Goal: Task Accomplishment & Management: Manage account settings

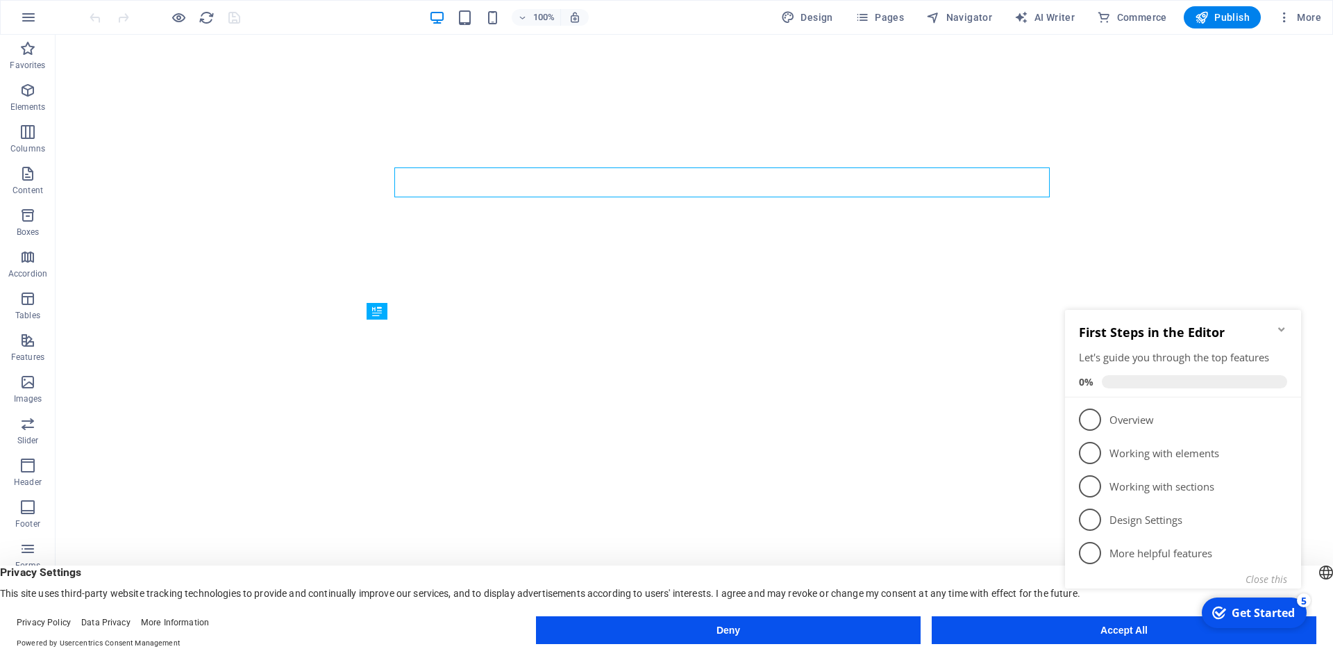
click at [1118, 636] on appcues-checklist "Contextual help checklist present on screen" at bounding box center [1186, 466] width 253 height 341
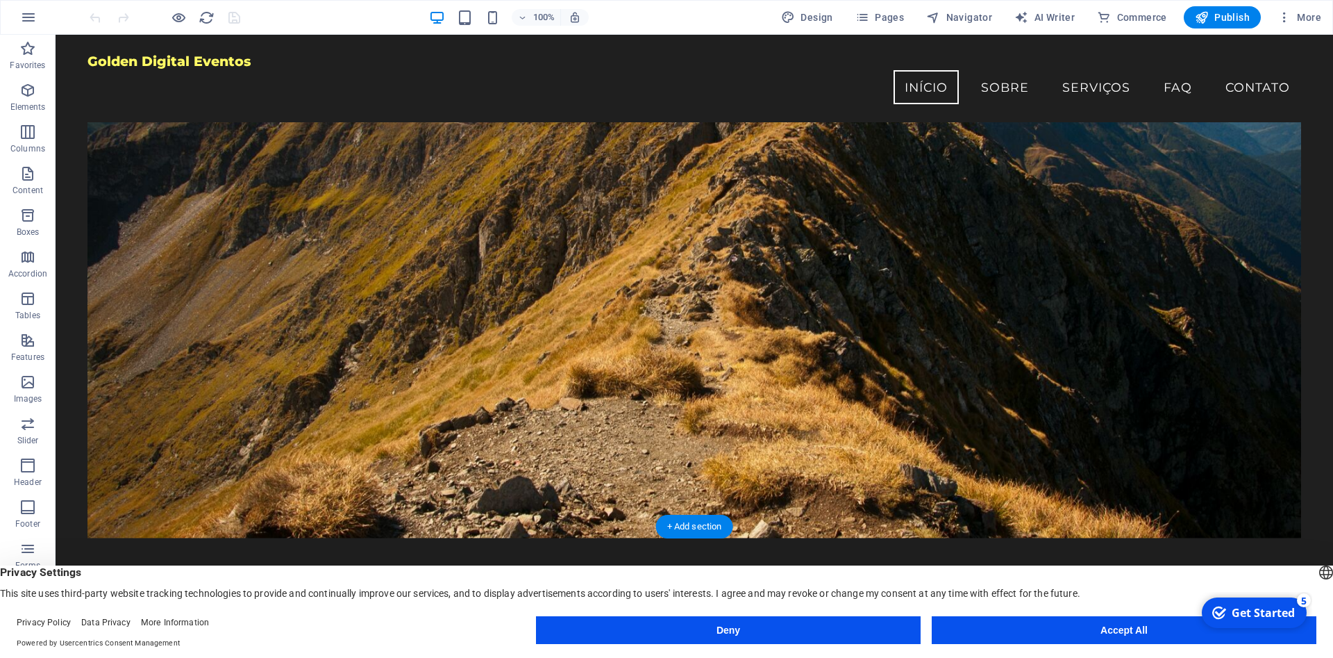
scroll to position [71, 0]
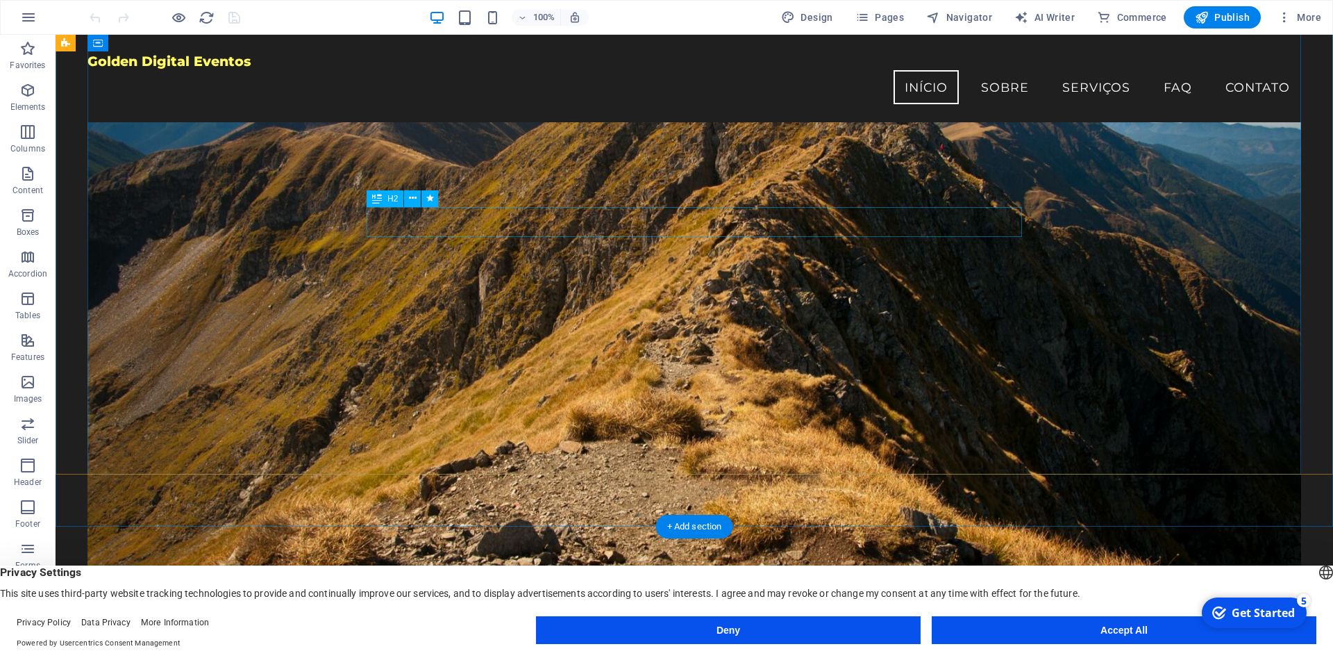
click at [562, 636] on div "Bem-vindo à Golden Digital Eventos!" at bounding box center [695, 651] width 656 height 30
click at [738, 636] on div "Bem-vindo à Golden Digital Eventos!" at bounding box center [695, 651] width 656 height 30
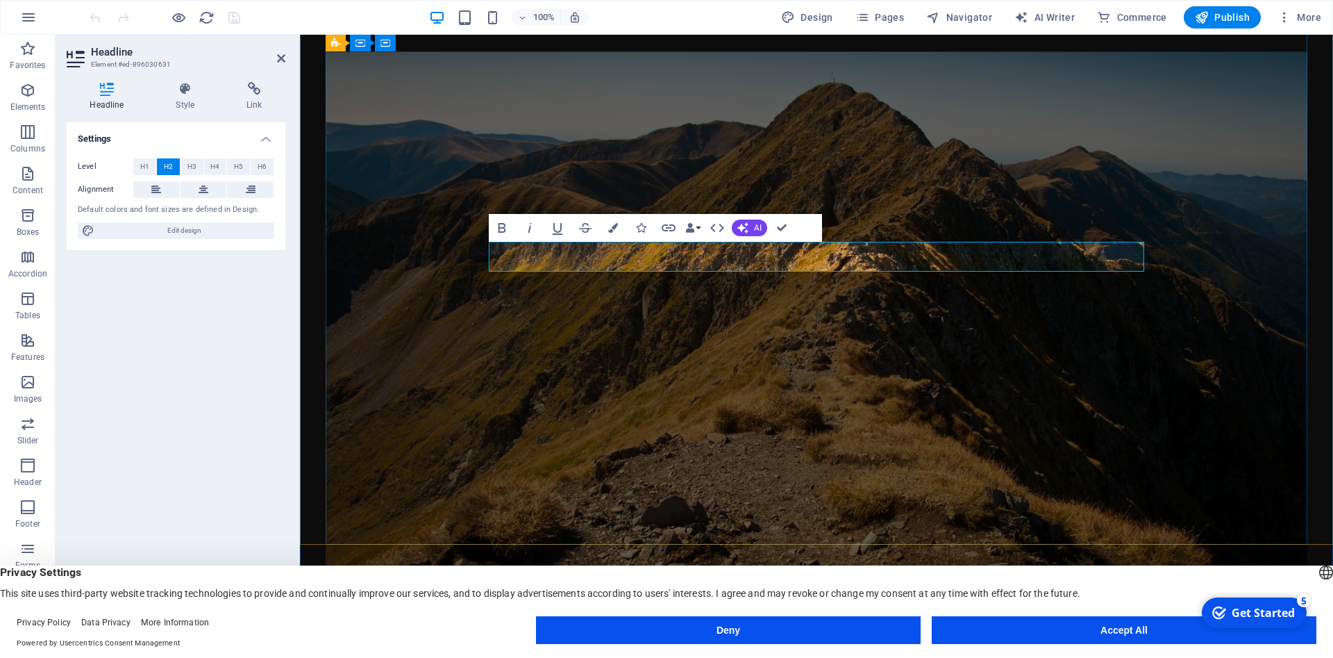
click at [879, 653] on h2 "Bem-vindo à Golden Digital Eventos!" at bounding box center [817, 668] width 656 height 30
click at [990, 372] on figure at bounding box center [817, 324] width 982 height 546
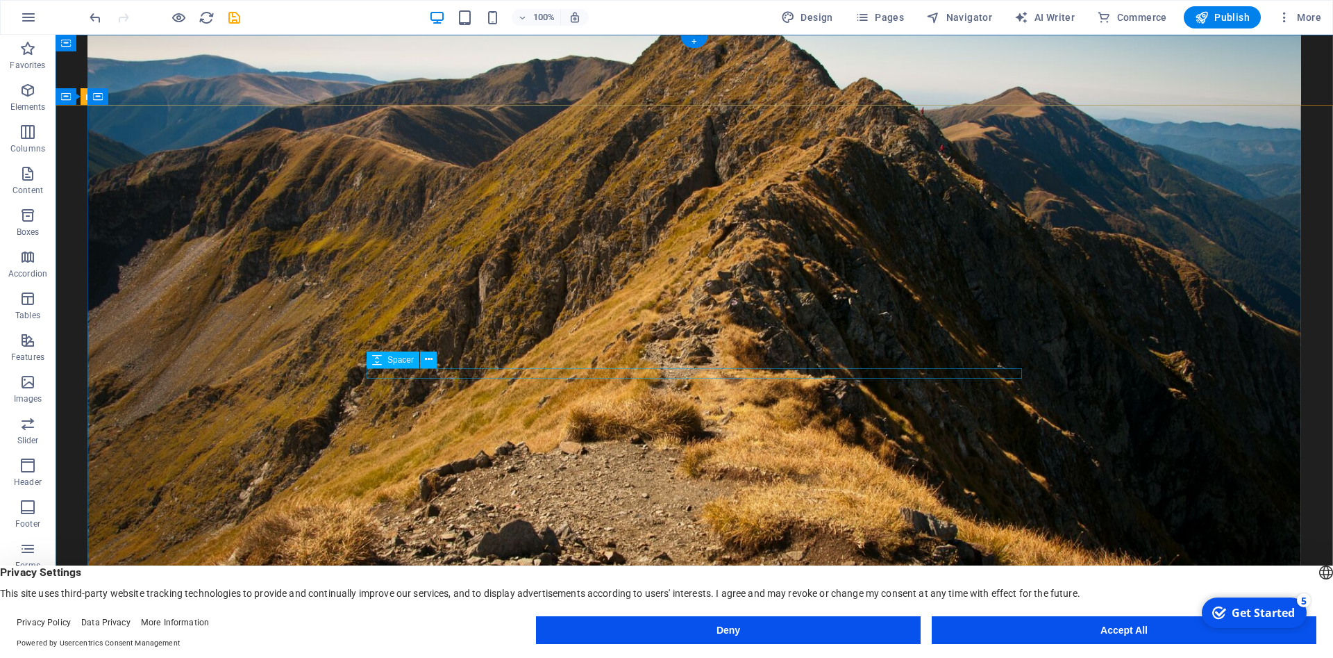
scroll to position [0, 0]
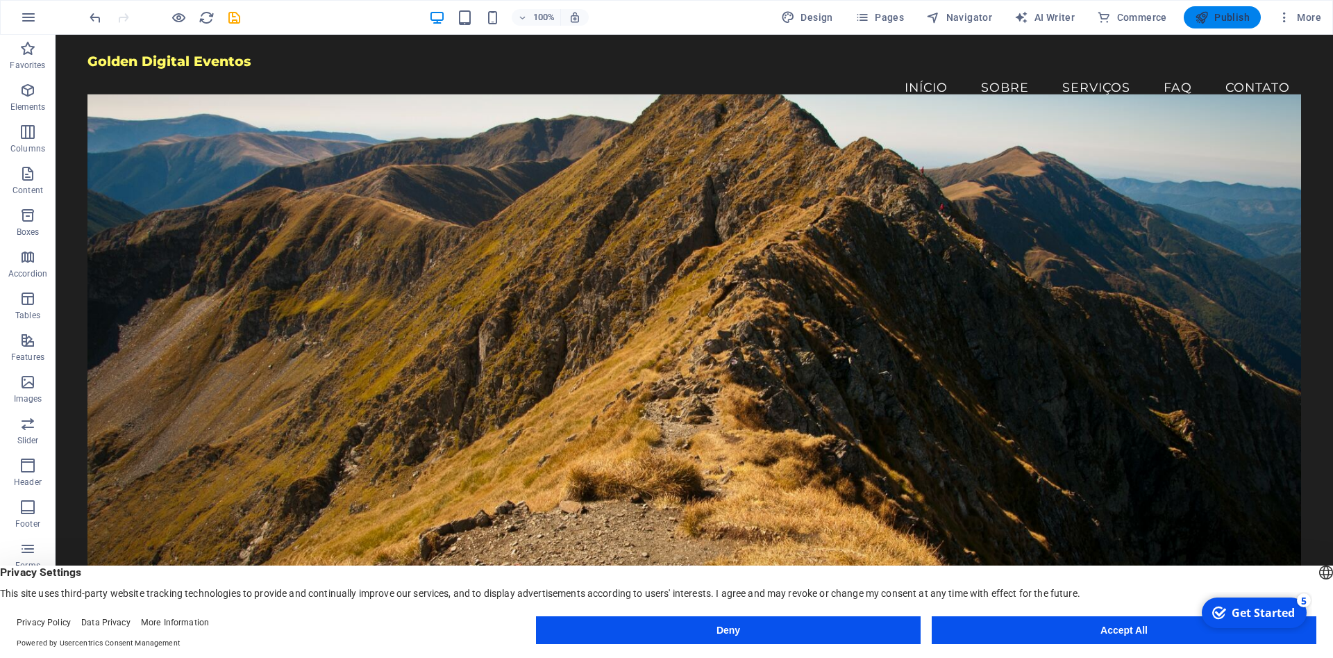
click at [1218, 20] on span "Publish" at bounding box center [1222, 17] width 55 height 14
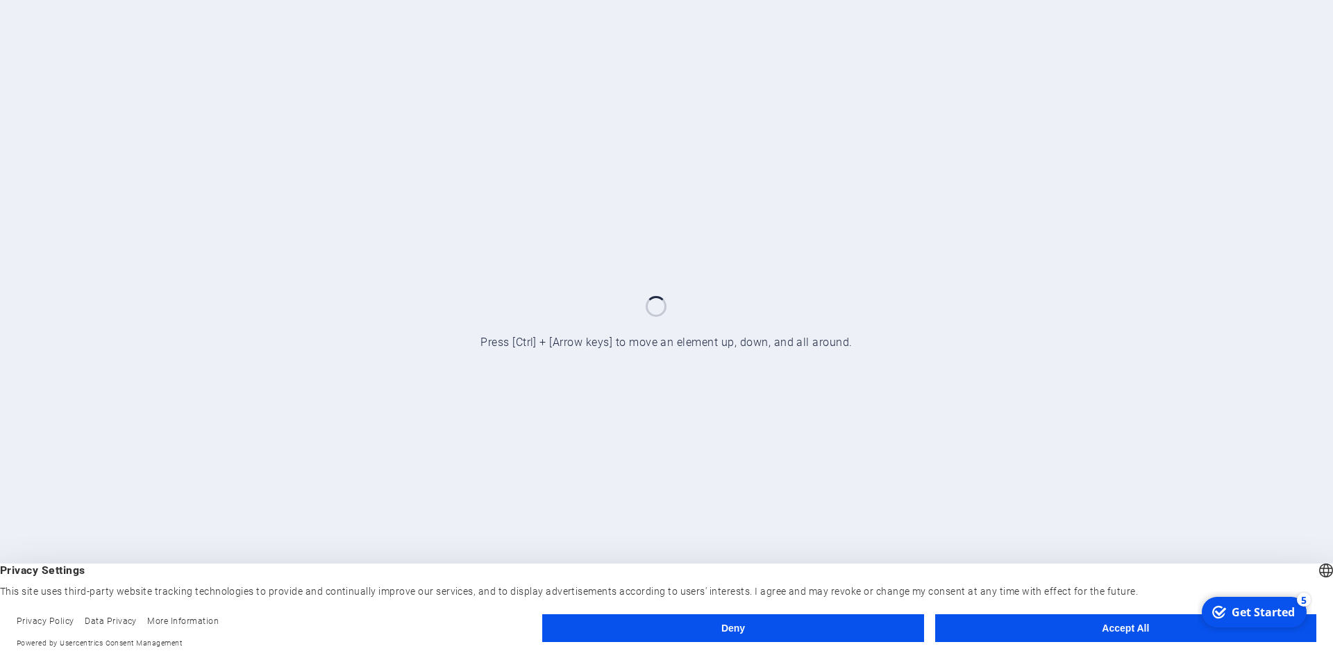
click at [1130, 628] on button "Accept All" at bounding box center [1125, 628] width 381 height 28
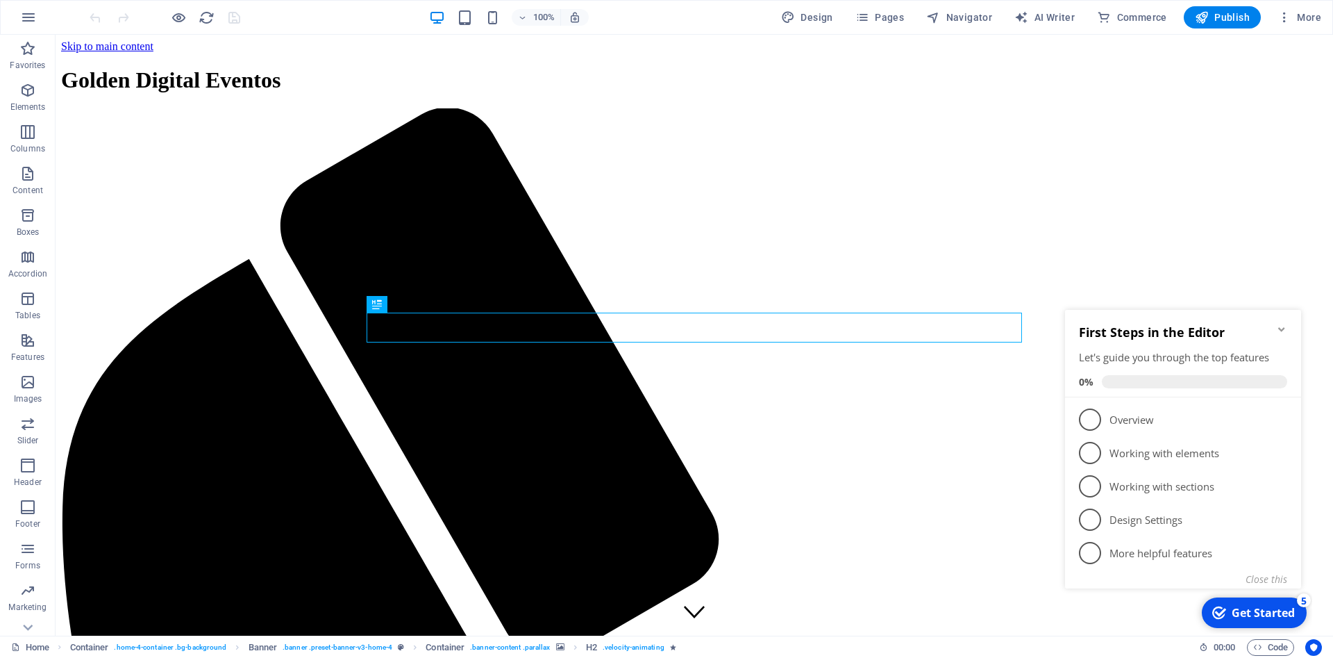
click at [1285, 326] on icon "Minimize checklist" at bounding box center [1281, 329] width 11 height 11
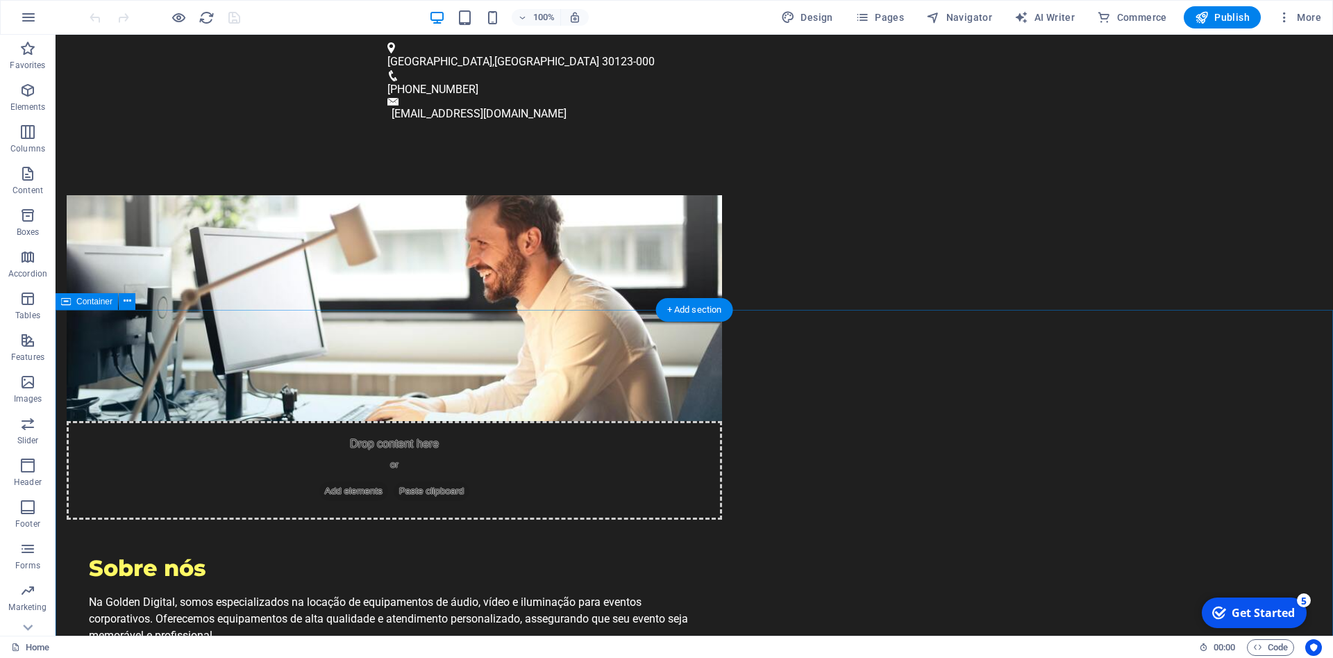
scroll to position [425, 0]
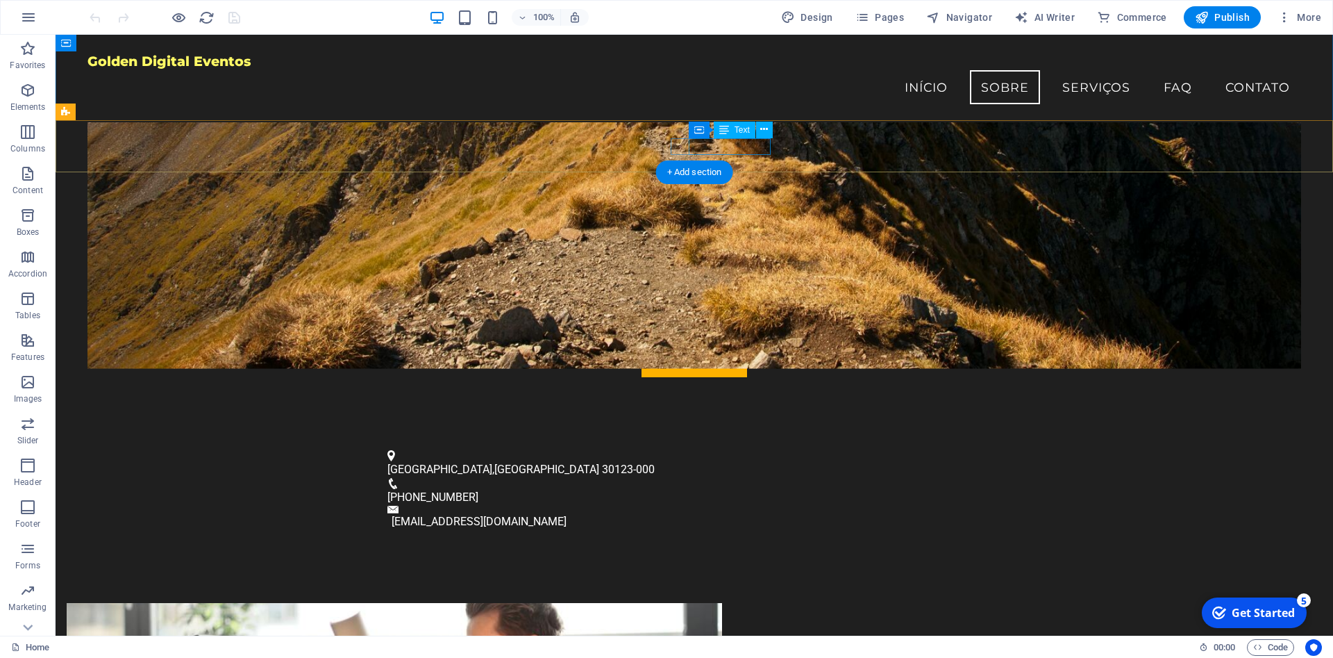
click at [478, 490] on span "[PHONE_NUMBER]" at bounding box center [432, 496] width 91 height 13
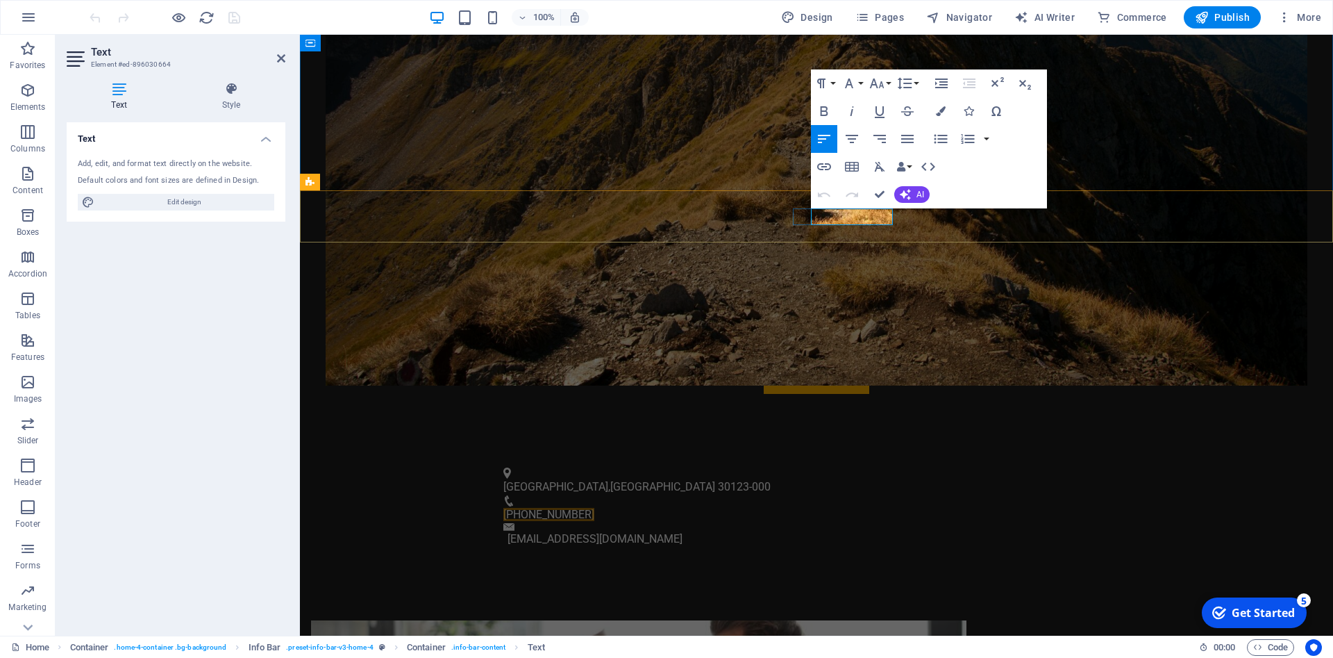
click at [594, 508] on span "[PHONE_NUMBER]" at bounding box center [548, 514] width 91 height 13
click at [683, 532] on link "[EMAIL_ADDRESS][DOMAIN_NAME]" at bounding box center [595, 538] width 175 height 13
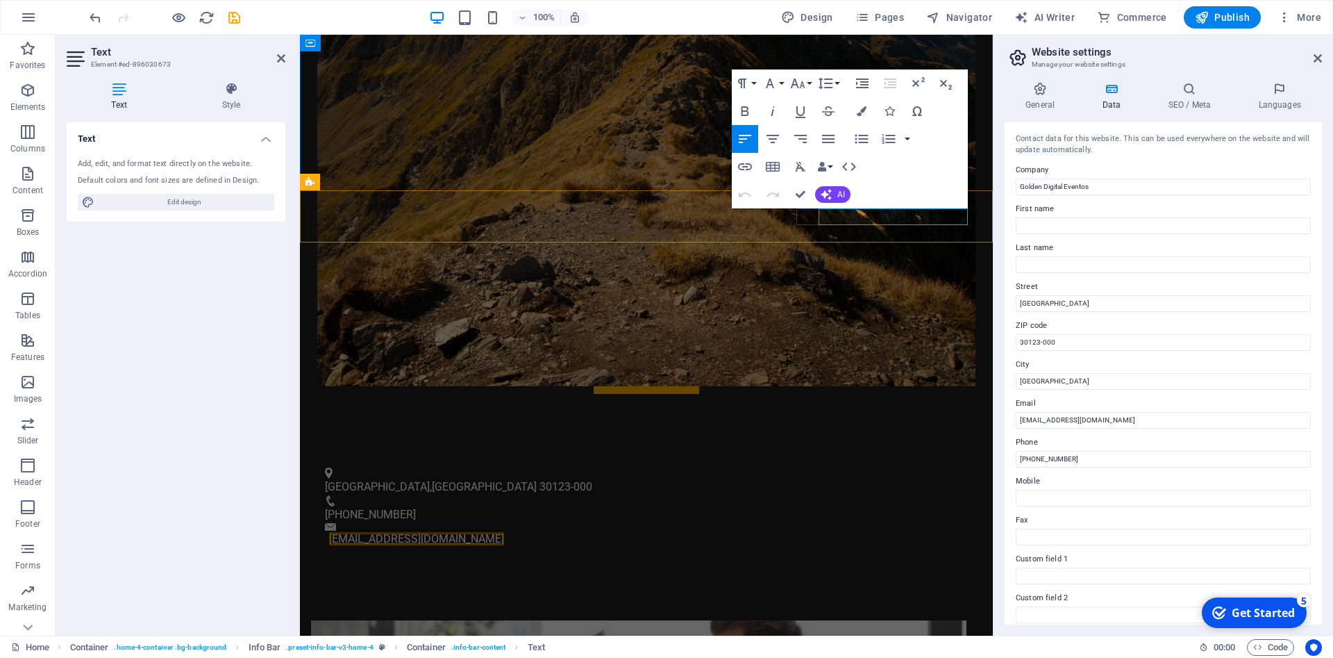
click at [504, 532] on link "[EMAIL_ADDRESS][DOMAIN_NAME]" at bounding box center [416, 538] width 175 height 13
click at [416, 508] on span "[PHONE_NUMBER]" at bounding box center [370, 514] width 91 height 13
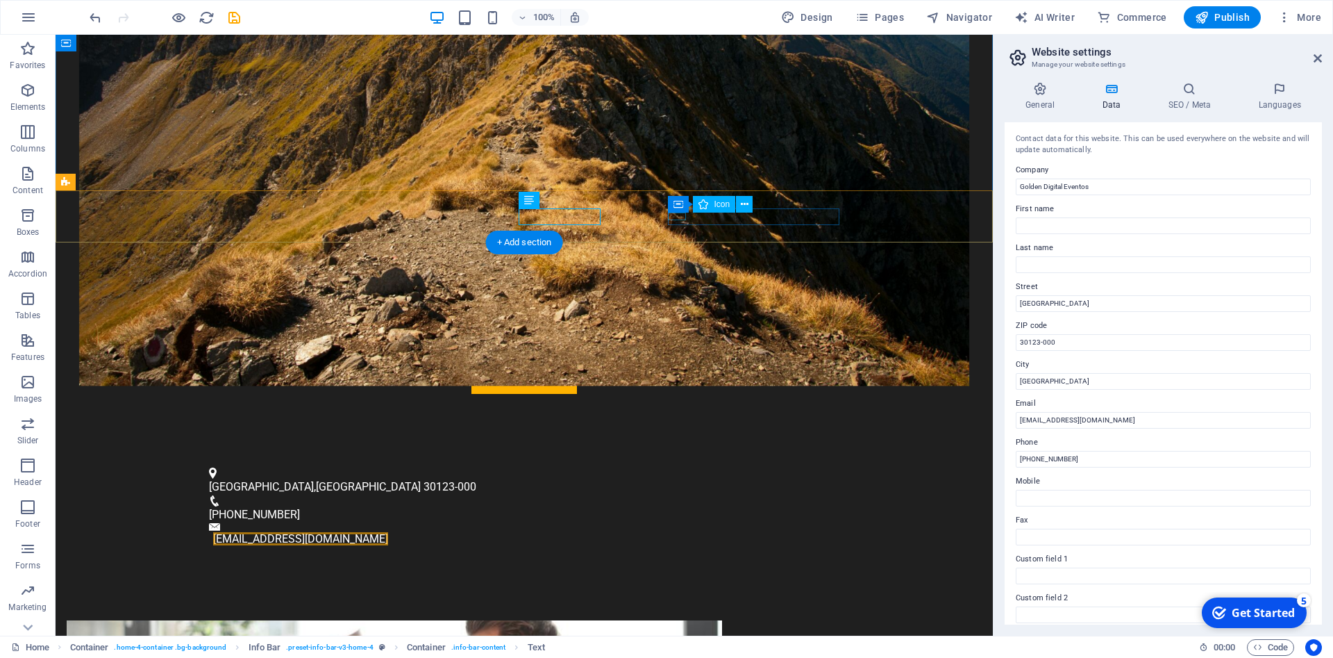
click at [683, 523] on figure at bounding box center [524, 527] width 631 height 8
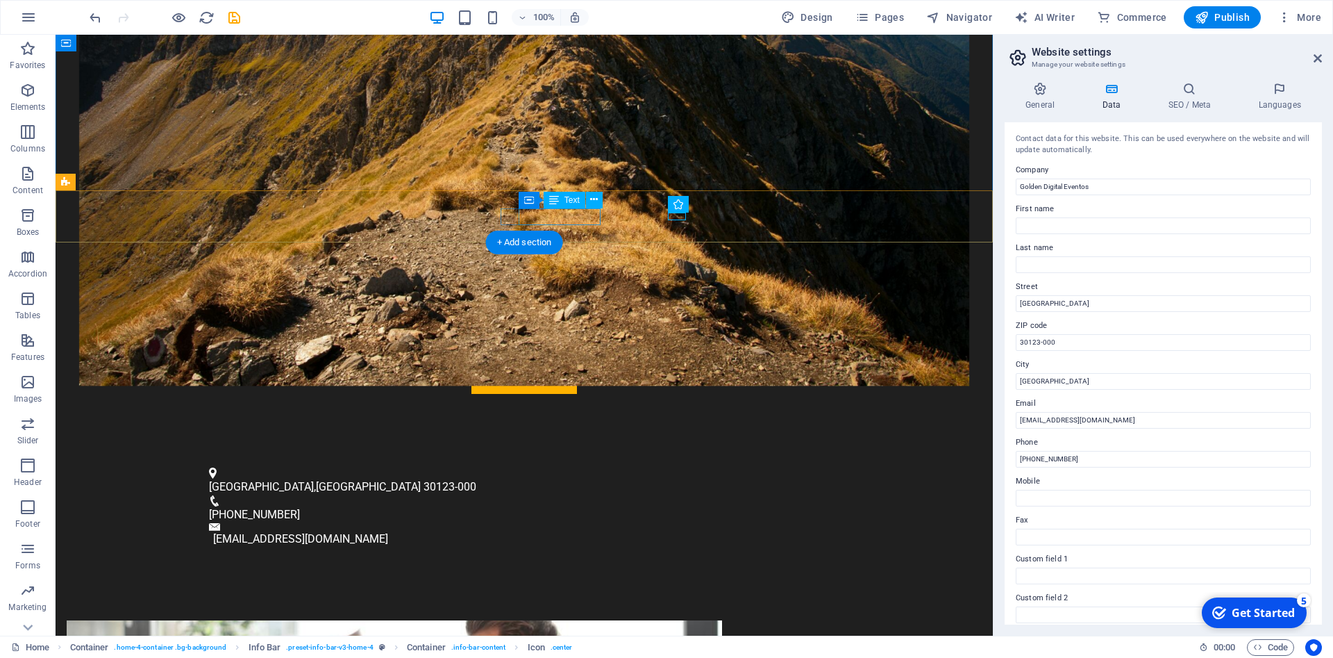
click at [300, 508] on span "[PHONE_NUMBER]" at bounding box center [254, 514] width 91 height 13
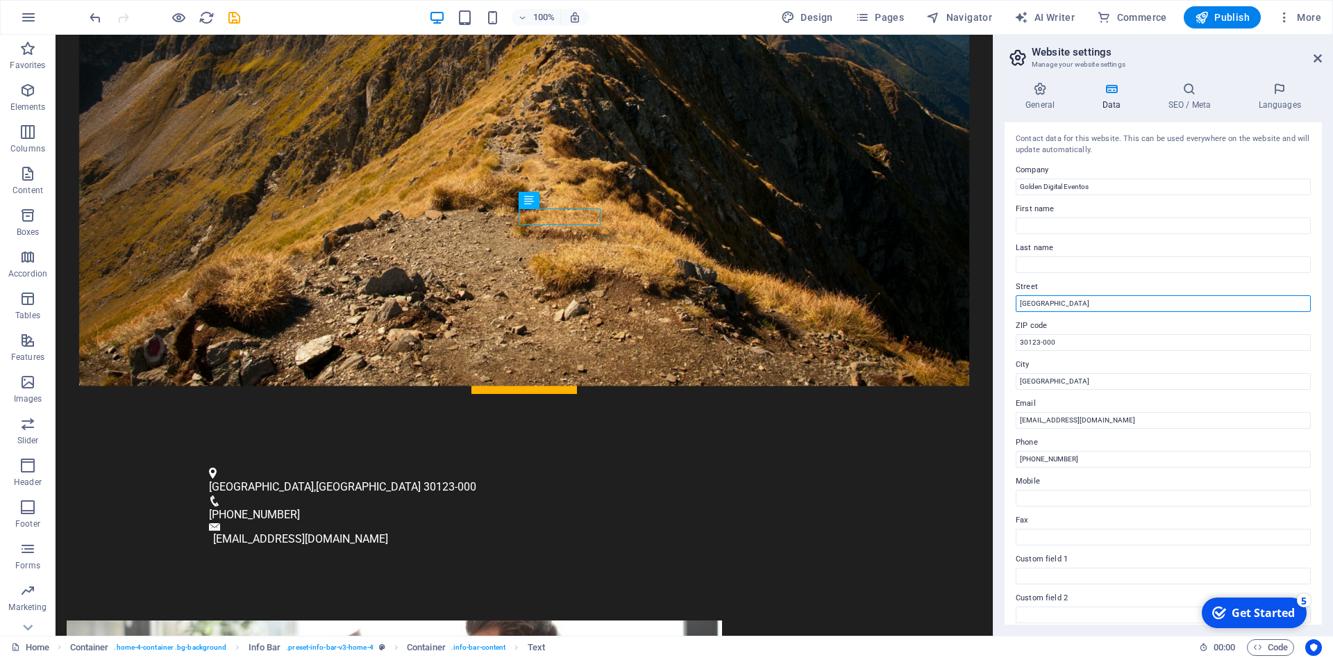
drag, startPoint x: 1129, startPoint y: 336, endPoint x: 892, endPoint y: 298, distance: 239.8
click at [1060, 295] on input "[GEOGRAPHIC_DATA]" at bounding box center [1163, 303] width 295 height 17
drag, startPoint x: 1075, startPoint y: 303, endPoint x: 1021, endPoint y: 298, distance: 54.4
click at [1021, 298] on input "[GEOGRAPHIC_DATA]" at bounding box center [1163, 303] width 295 height 17
type input "R"
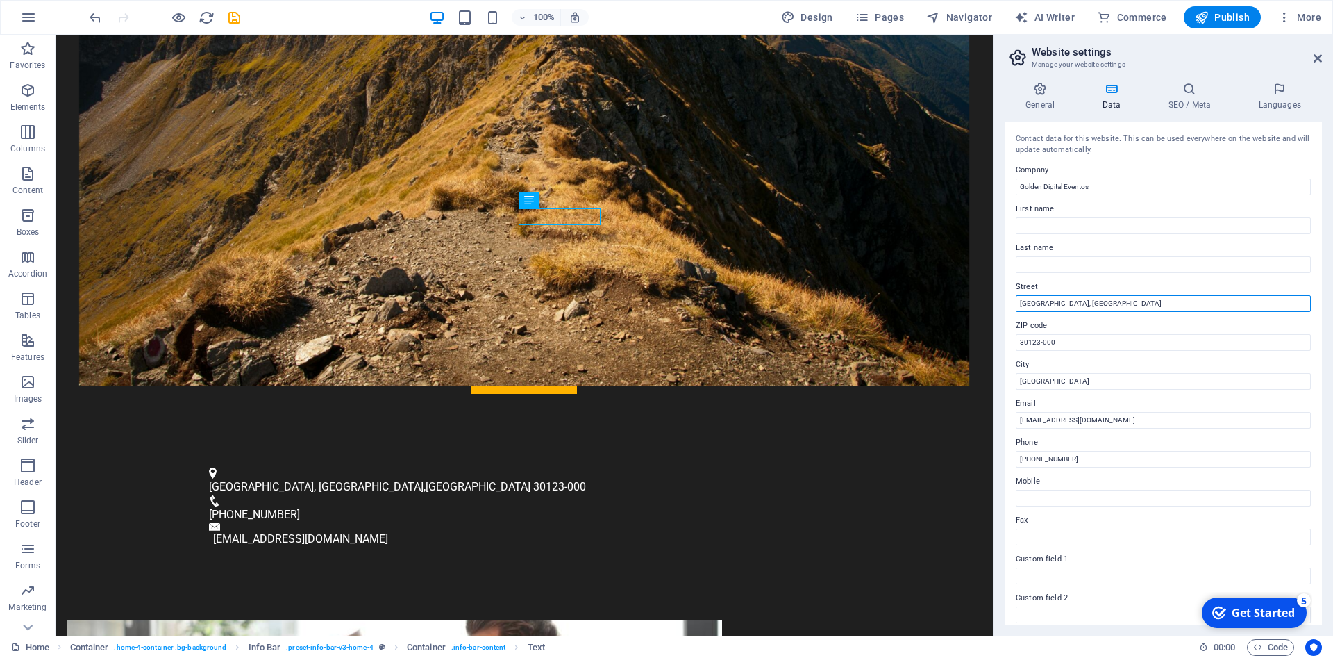
type input "Belo Horizonte, MG"
click at [1068, 330] on label "ZIP code" at bounding box center [1163, 325] width 295 height 17
click at [1068, 334] on input "30123-000" at bounding box center [1163, 342] width 295 height 17
click at [1075, 341] on input "30123-000" at bounding box center [1163, 342] width 295 height 17
drag, startPoint x: 1092, startPoint y: 342, endPoint x: 1009, endPoint y: 339, distance: 83.4
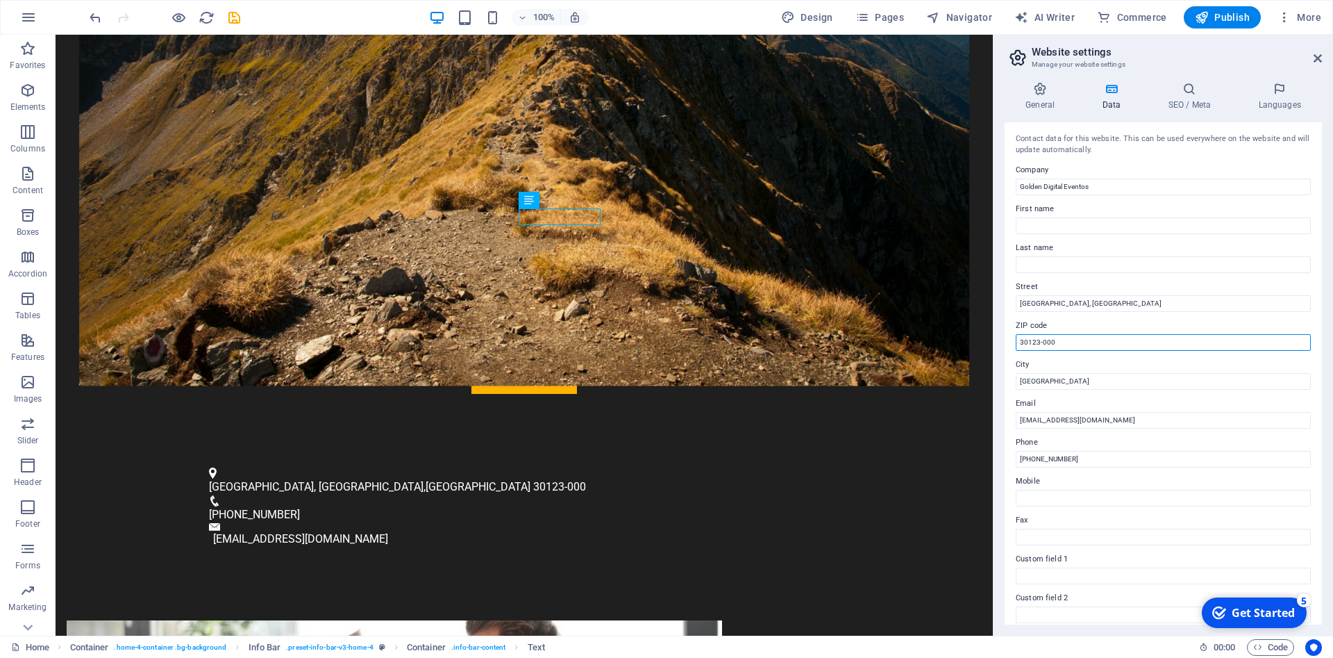
click at [1016, 339] on input "30123-000" at bounding box center [1163, 342] width 295 height 17
drag, startPoint x: 1076, startPoint y: 461, endPoint x: 1035, endPoint y: 461, distance: 41.0
click at [1035, 461] on input "[PHONE_NUMBER]" at bounding box center [1163, 459] width 295 height 17
type input "(31) 98338-2710"
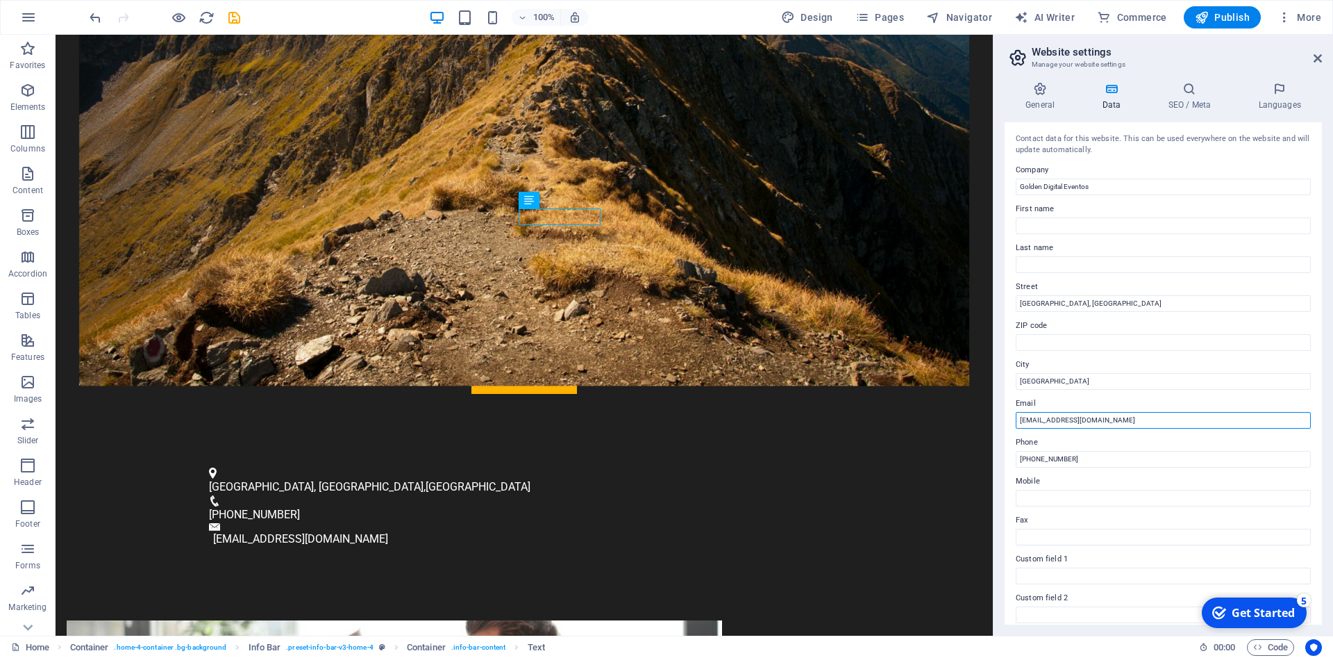
click at [1087, 421] on input "[EMAIL_ADDRESS][DOMAIN_NAME]" at bounding box center [1163, 420] width 295 height 17
click at [1083, 420] on input "[EMAIL_ADDRESS][DOMAIN_NAME]" at bounding box center [1163, 420] width 295 height 17
click at [1027, 419] on input "contato@goldeneventos.com.br" at bounding box center [1163, 420] width 295 height 17
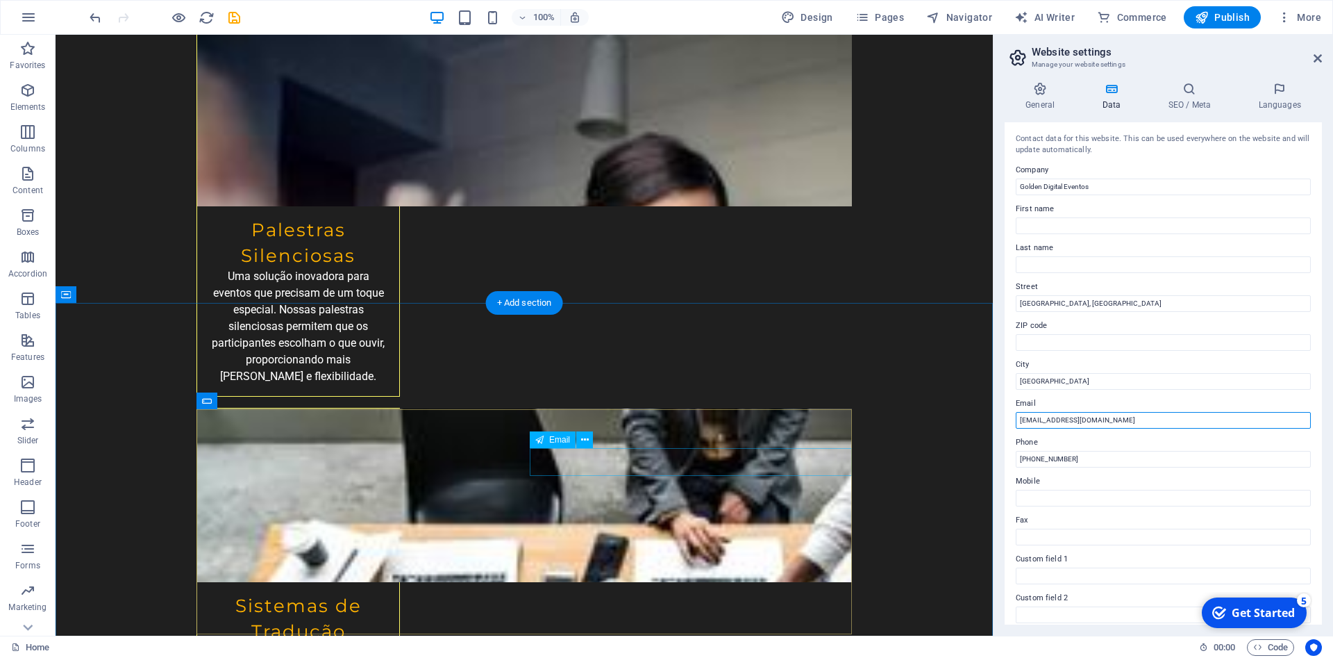
scroll to position [2800, 0]
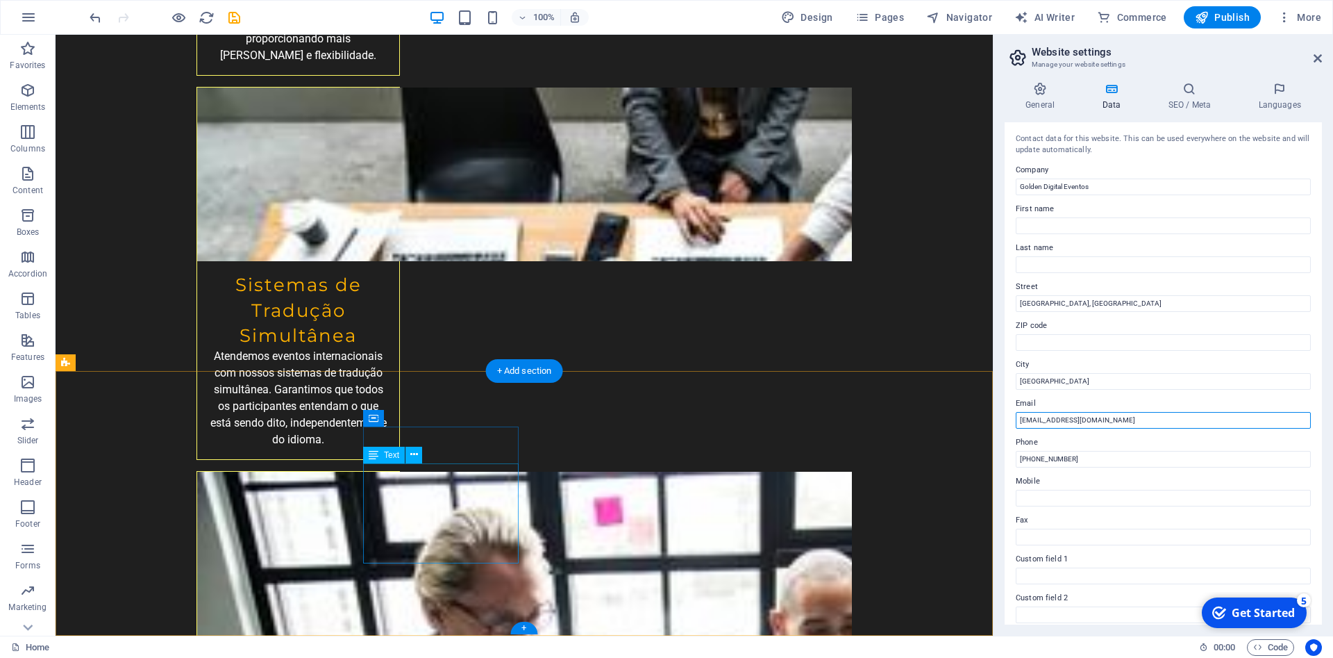
type input "contato@goldeneventos.com.br"
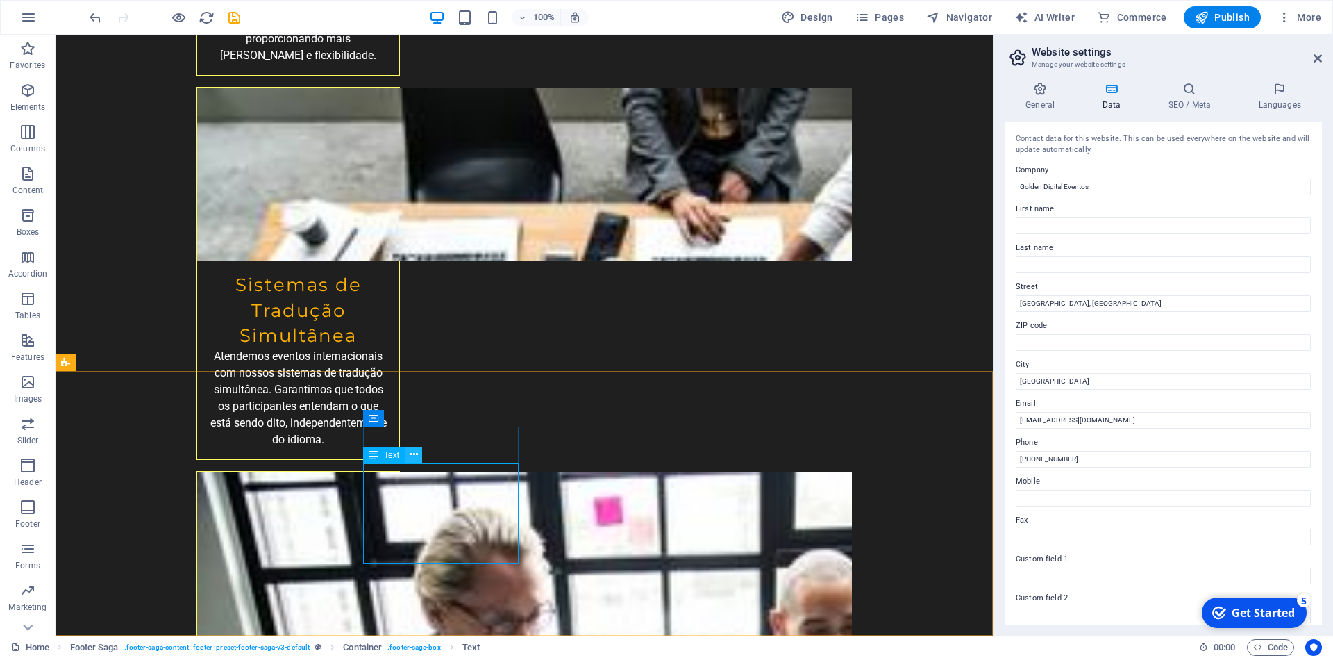
click at [410, 453] on icon at bounding box center [414, 454] width 8 height 15
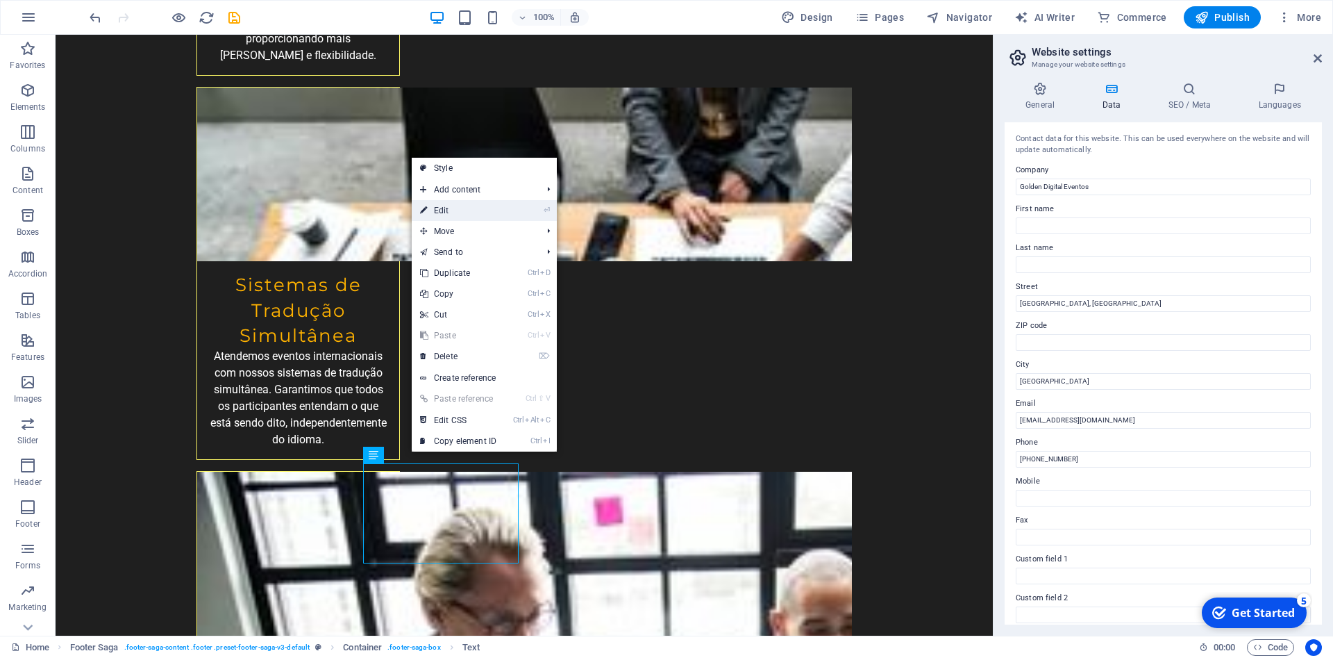
click at [436, 215] on link "⏎ Edit" at bounding box center [458, 210] width 93 height 21
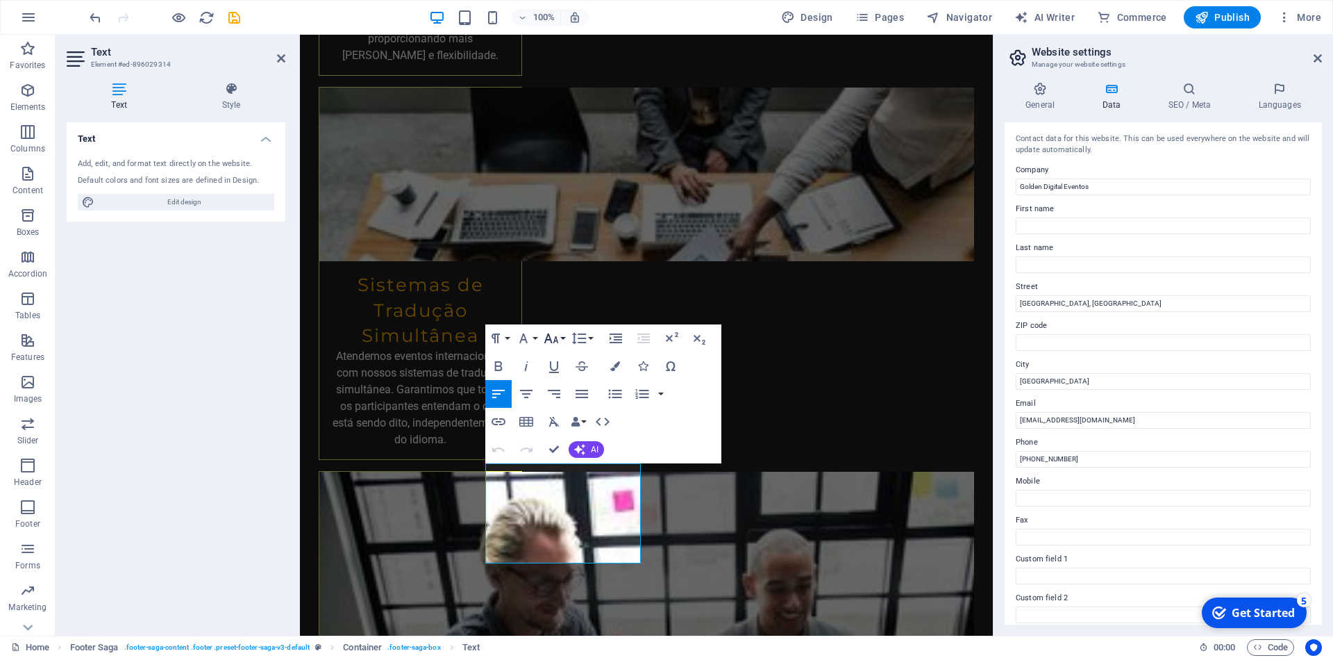
click at [548, 342] on icon "button" at bounding box center [551, 338] width 17 height 17
click at [562, 386] on link "9" at bounding box center [566, 386] width 50 height 21
click at [553, 340] on icon "button" at bounding box center [551, 338] width 17 height 17
click at [559, 364] on link "8" at bounding box center [566, 365] width 50 height 21
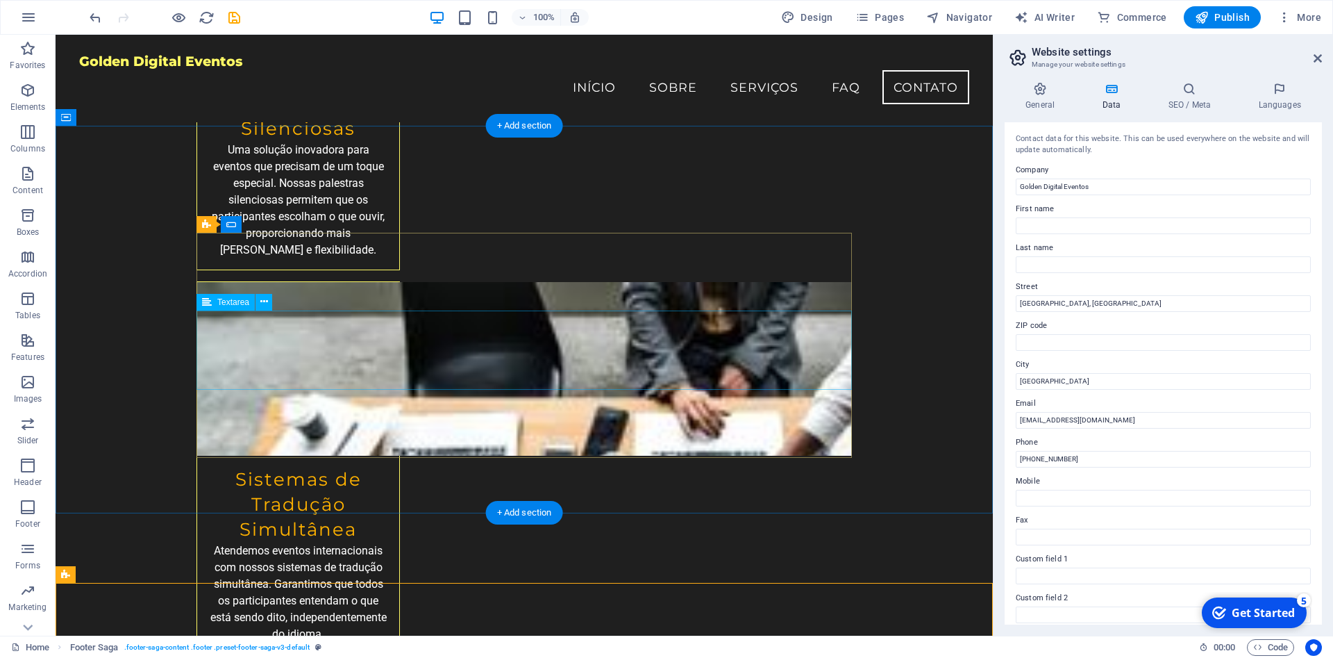
scroll to position [2588, 0]
